Goal: Task Accomplishment & Management: Use online tool/utility

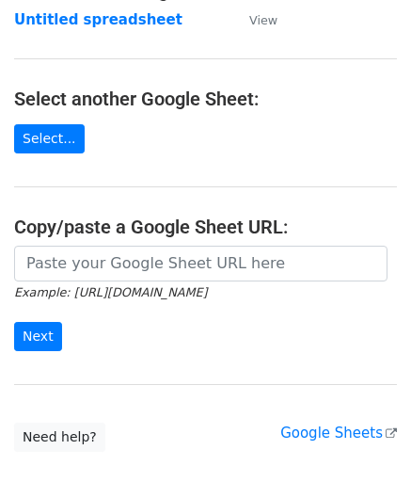
scroll to position [188, 0]
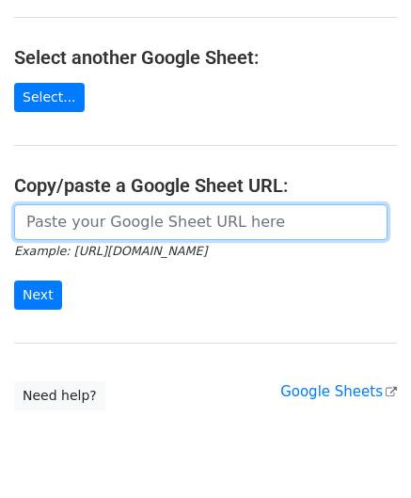
drag, startPoint x: 85, startPoint y: 221, endPoint x: 131, endPoint y: 225, distance: 46.3
click at [85, 221] on input "url" at bounding box center [201, 222] width 374 height 36
paste input "https://docs.google.com/spreadsheets/d/1OdxbKiCTYTSzEMfu5CcwB4CuNJCg_JN03DUIwLf…"
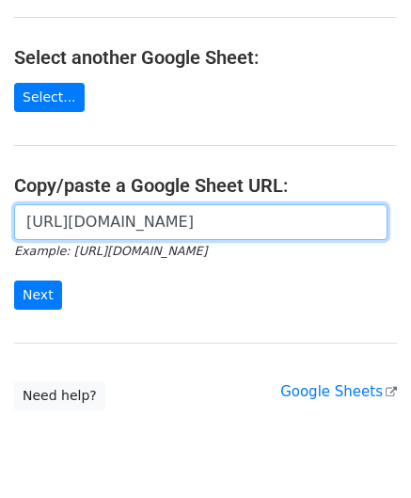
scroll to position [0, 411]
type input "[URL][DOMAIN_NAME]"
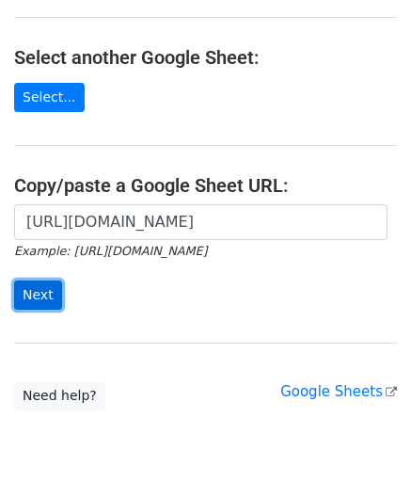
drag, startPoint x: 40, startPoint y: 295, endPoint x: 28, endPoint y: 297, distance: 11.5
click at [40, 293] on input "Next" at bounding box center [38, 295] width 48 height 29
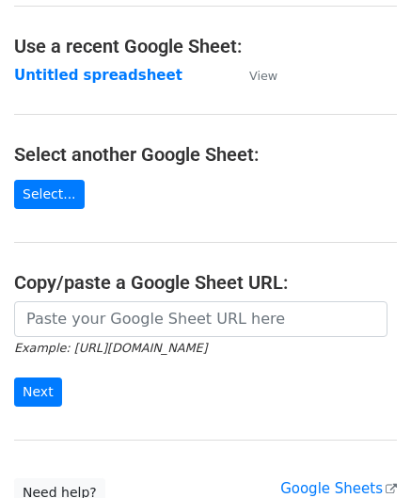
scroll to position [94, 0]
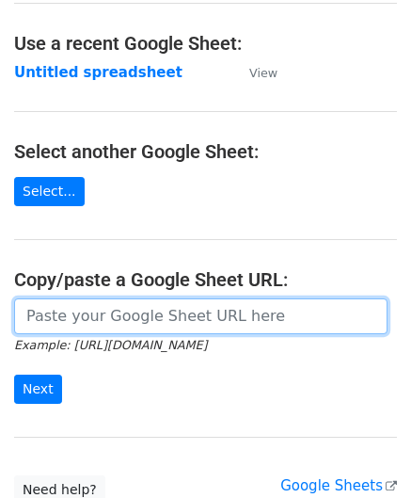
click at [70, 319] on input "url" at bounding box center [201, 316] width 374 height 36
paste input "[URL][DOMAIN_NAME]"
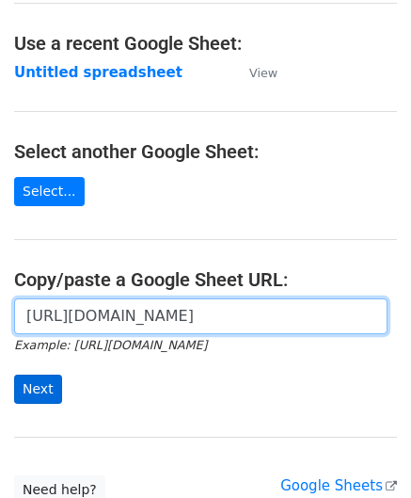
type input "[URL][DOMAIN_NAME]"
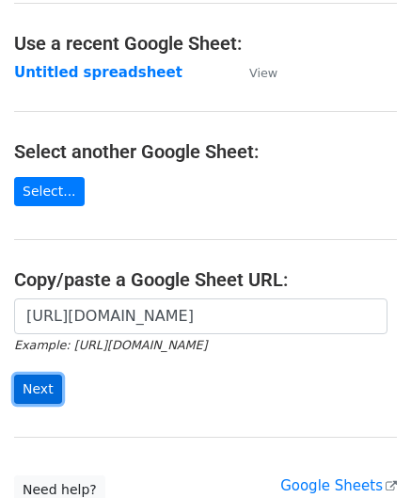
click at [40, 386] on input "Next" at bounding box center [38, 389] width 48 height 29
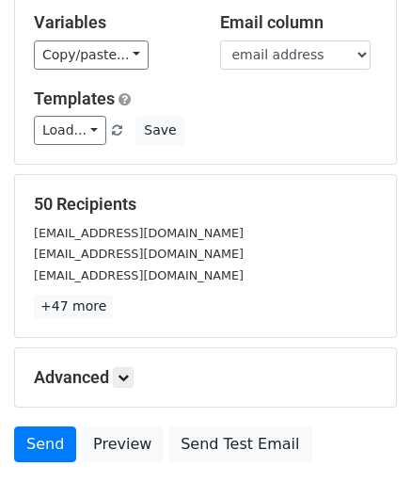
scroll to position [230, 0]
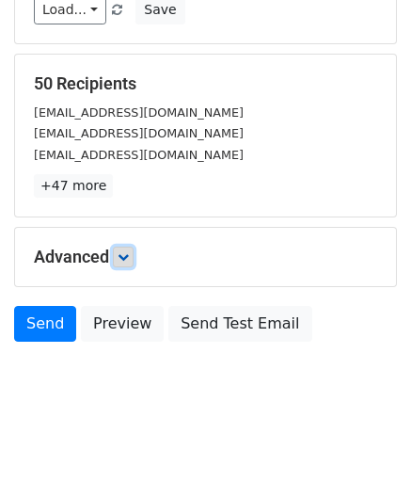
click at [122, 257] on icon at bounding box center [123, 256] width 11 height 11
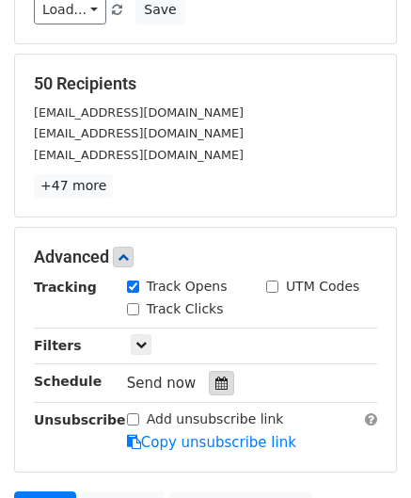
click at [216, 378] on icon at bounding box center [222, 383] width 12 height 13
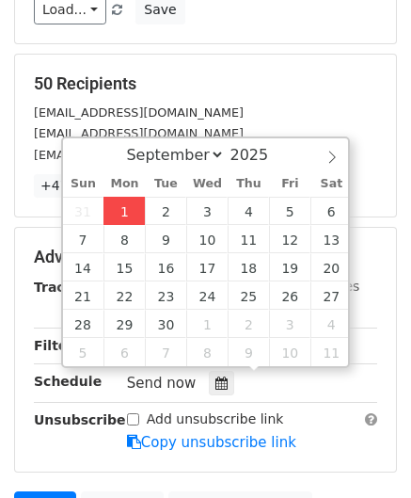
type input "2025-09-01 12:00"
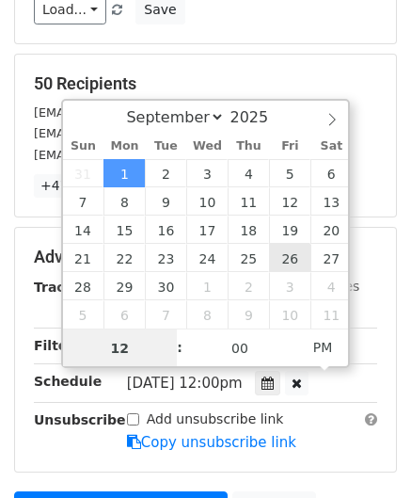
paste input "Hour"
type input "2"
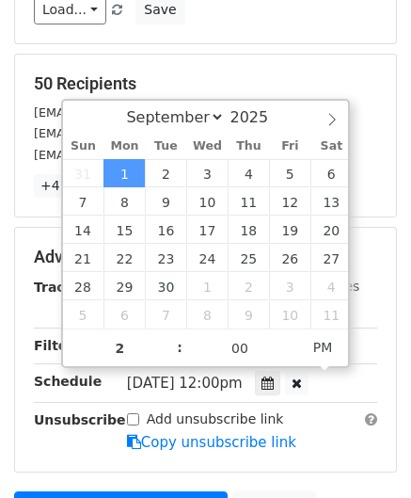
type input "2025-09-01 14:00"
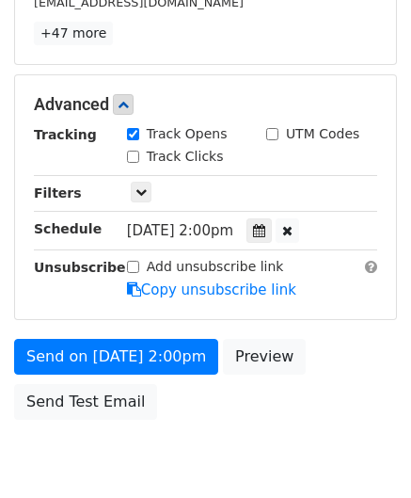
scroll to position [458, 0]
